Goal: Find specific page/section: Find specific page/section

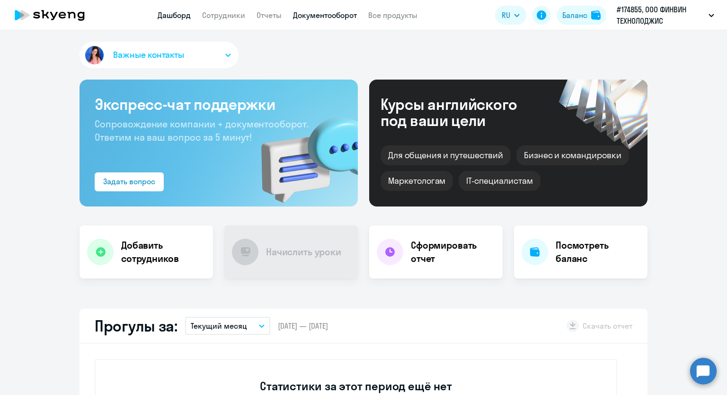
click at [321, 15] on link "Документооборот" at bounding box center [325, 14] width 64 height 9
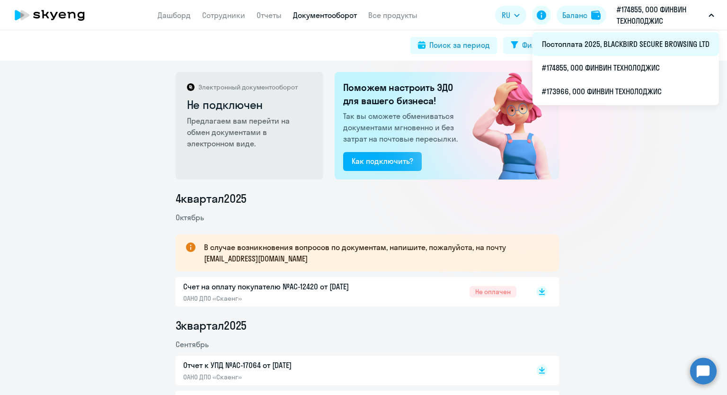
click at [614, 43] on li "Постоплата 2025, BLACKBIRD SECURE BROWSING LTD" at bounding box center [626, 44] width 187 height 24
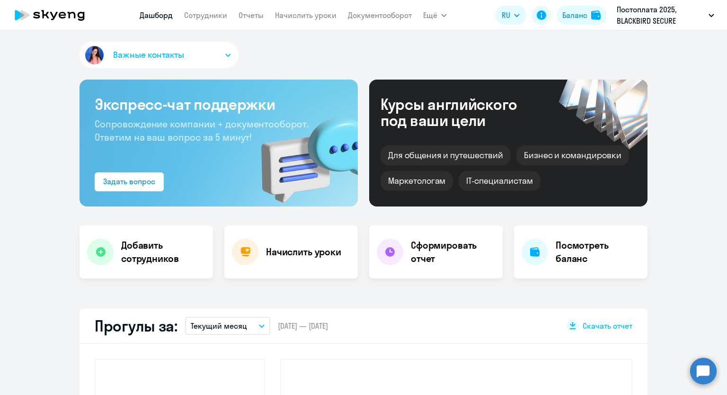
select select "30"
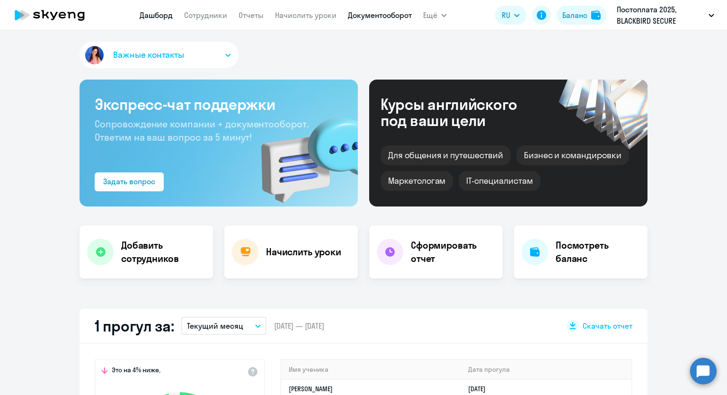
click at [363, 18] on link "Документооборот" at bounding box center [380, 14] width 64 height 9
